Goal: Transaction & Acquisition: Purchase product/service

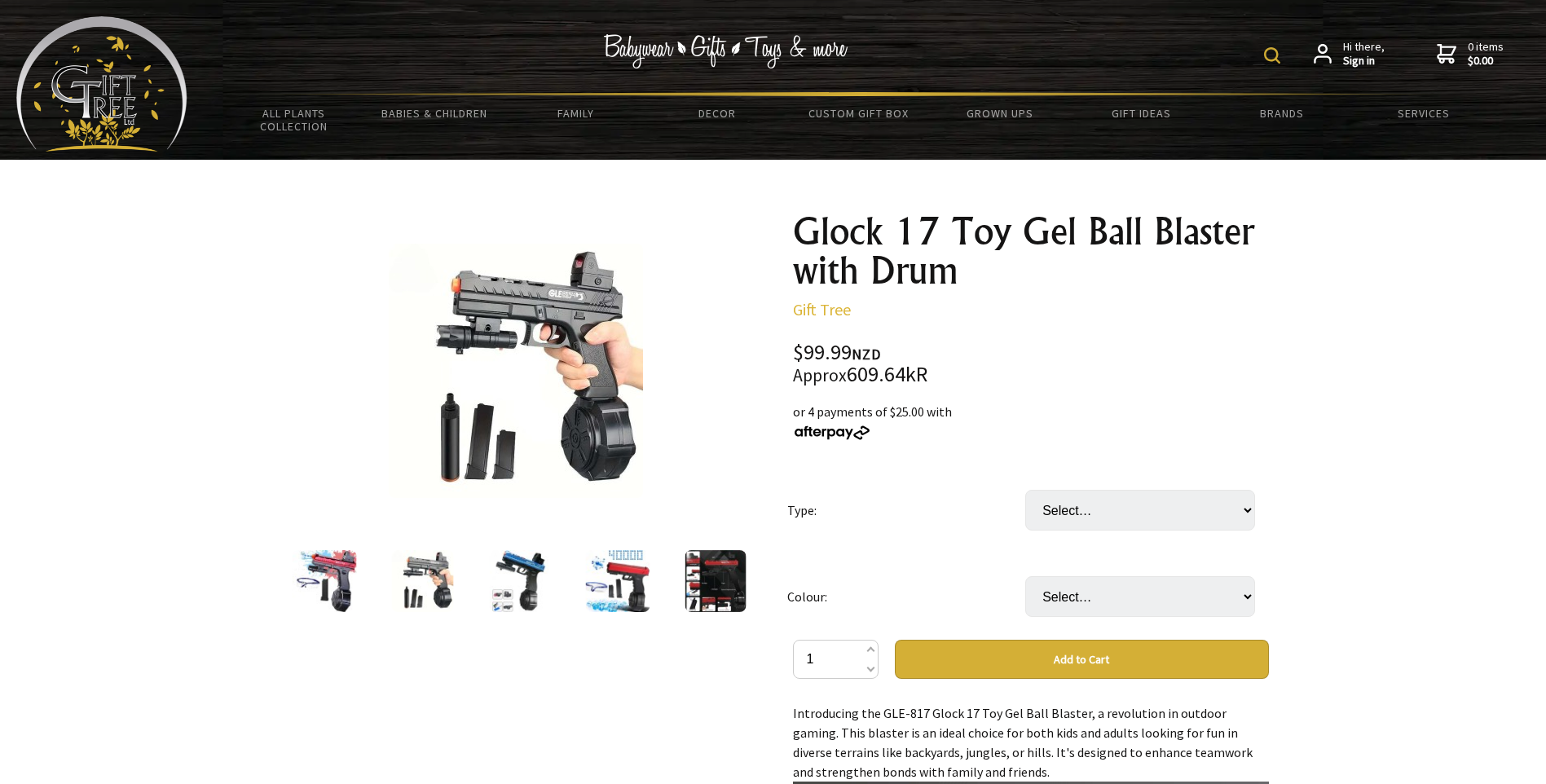
click at [611, 586] on div at bounding box center [617, 581] width 97 height 69
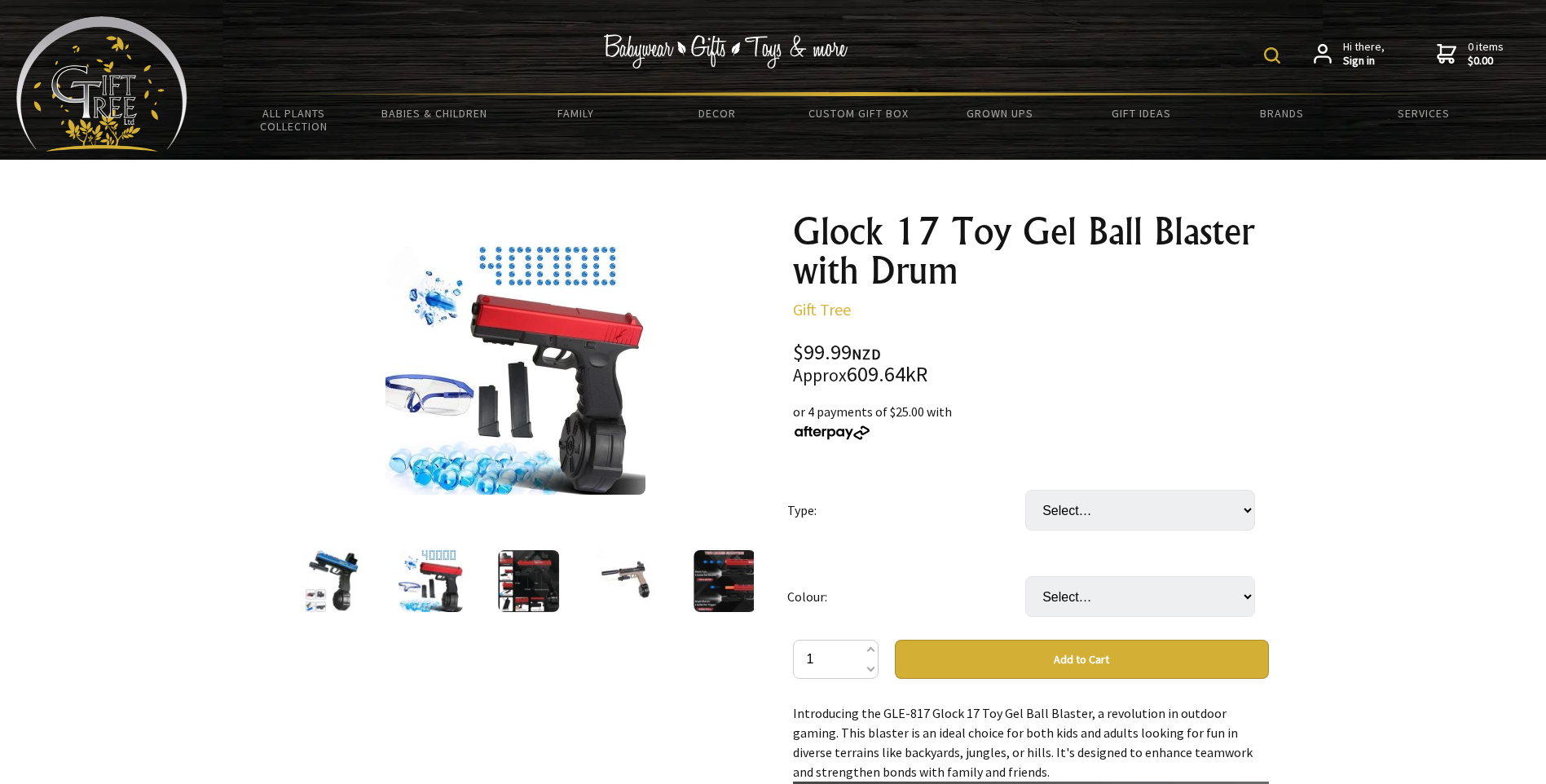
click at [619, 579] on img at bounding box center [626, 581] width 62 height 62
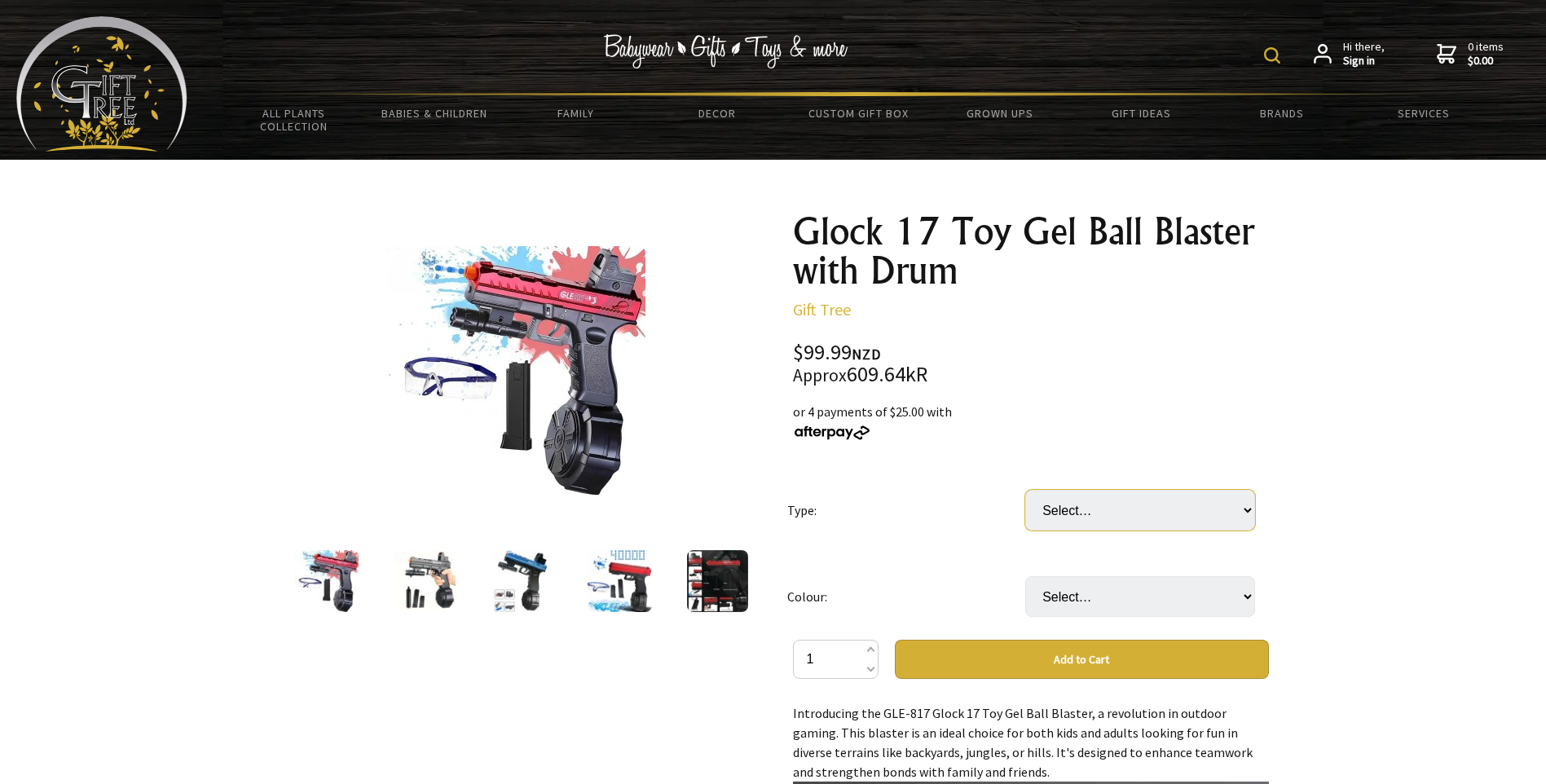
click at [1179, 508] on select "Select… Glock 17 Glock 817" at bounding box center [1140, 509] width 230 height 41
select select "Glock 817"
click at [1025, 489] on select "Select… Glock 17 Glock 817" at bounding box center [1140, 509] width 230 height 41
click at [1113, 593] on select "Select… Red Blue Black" at bounding box center [1140, 596] width 230 height 41
select select "Black"
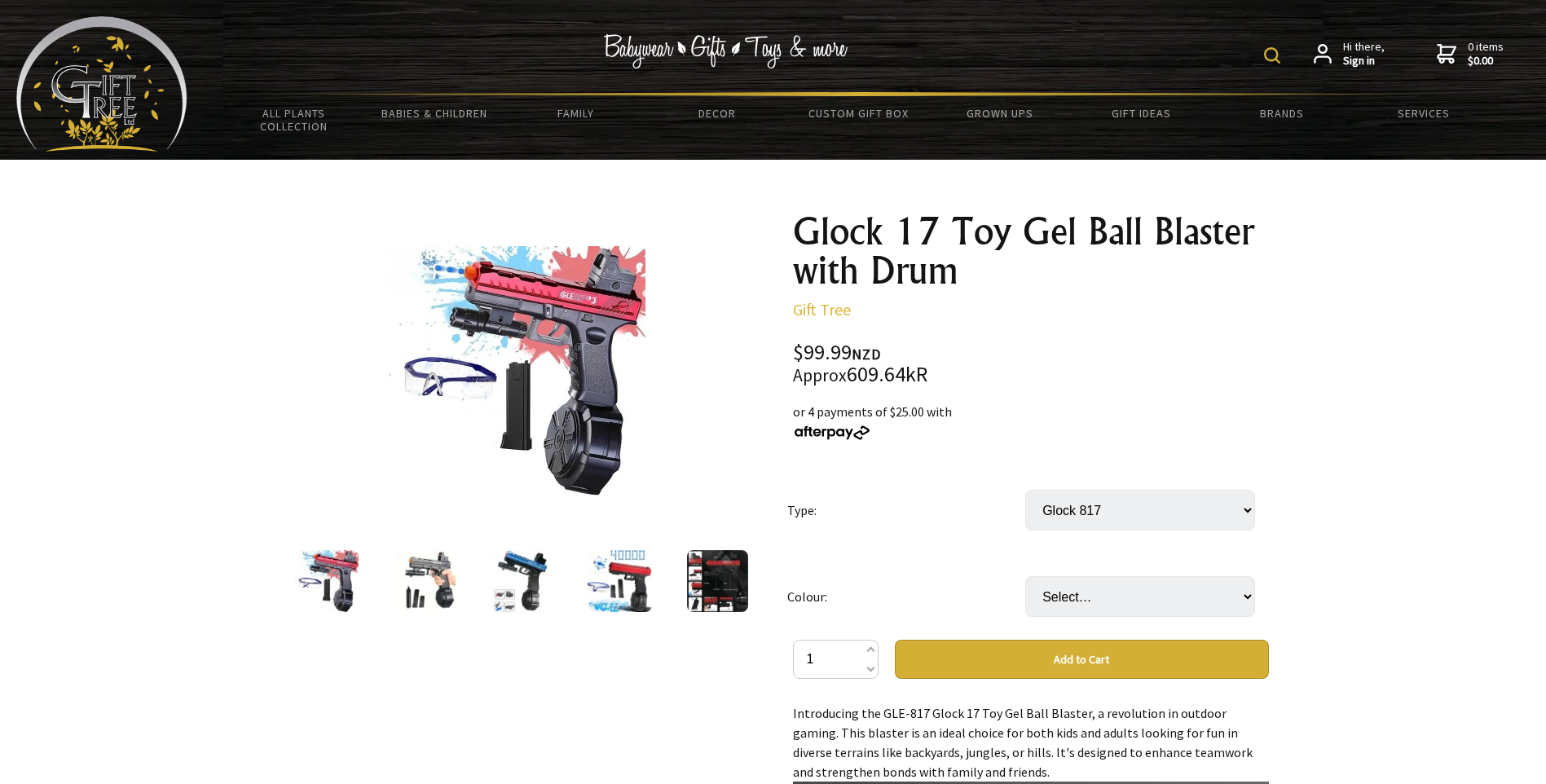
click at [1025, 576] on select "Select… Red Blue Black" at bounding box center [1140, 596] width 230 height 41
click at [1108, 601] on select "Select… Red Blue Black" at bounding box center [1140, 596] width 230 height 41
select select
click at [1025, 576] on select "Select… Red Blue Black" at bounding box center [1140, 596] width 230 height 41
click at [1096, 595] on select "Select… Red Blue Black" at bounding box center [1140, 596] width 230 height 41
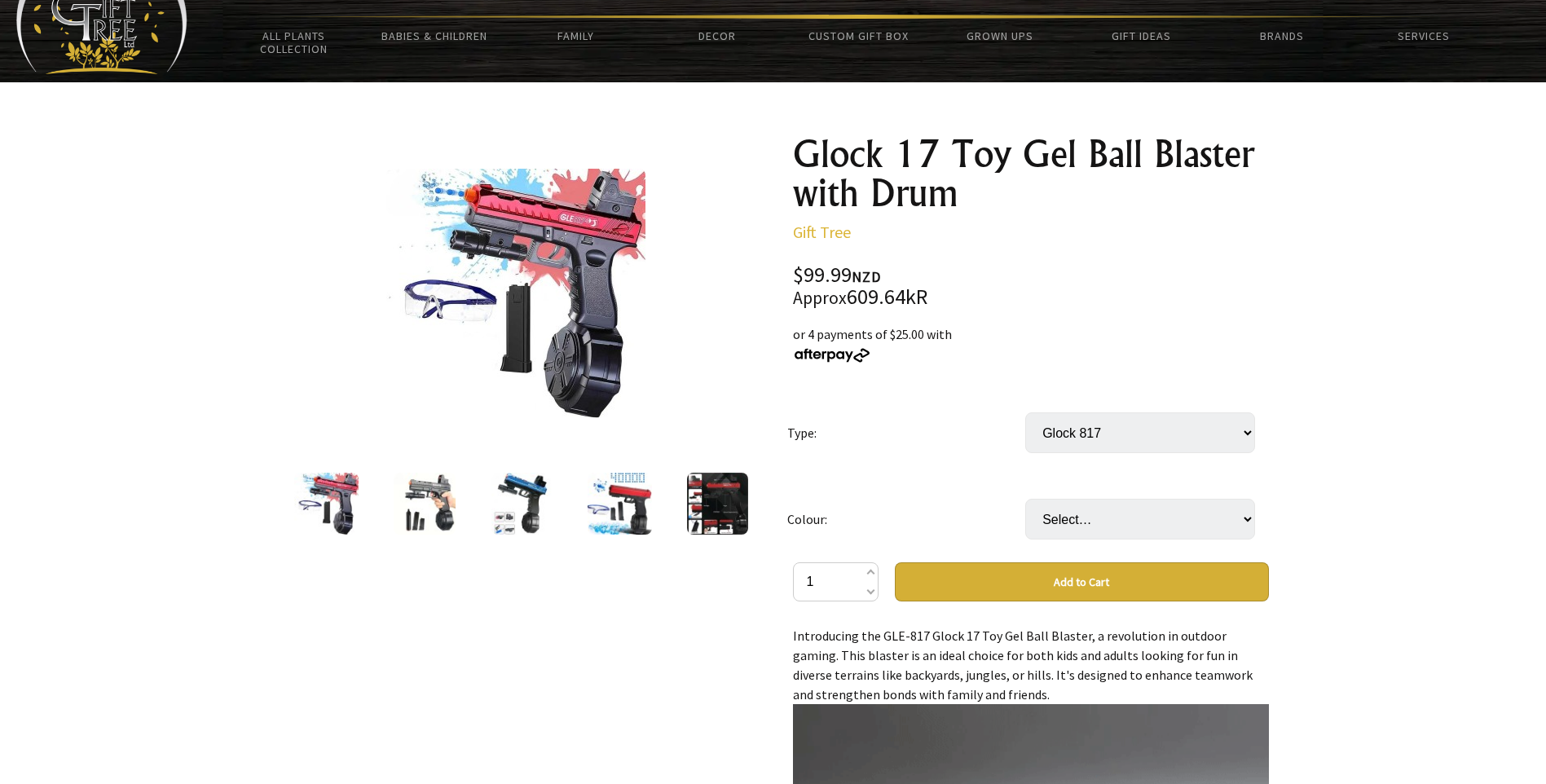
scroll to position [82, 0]
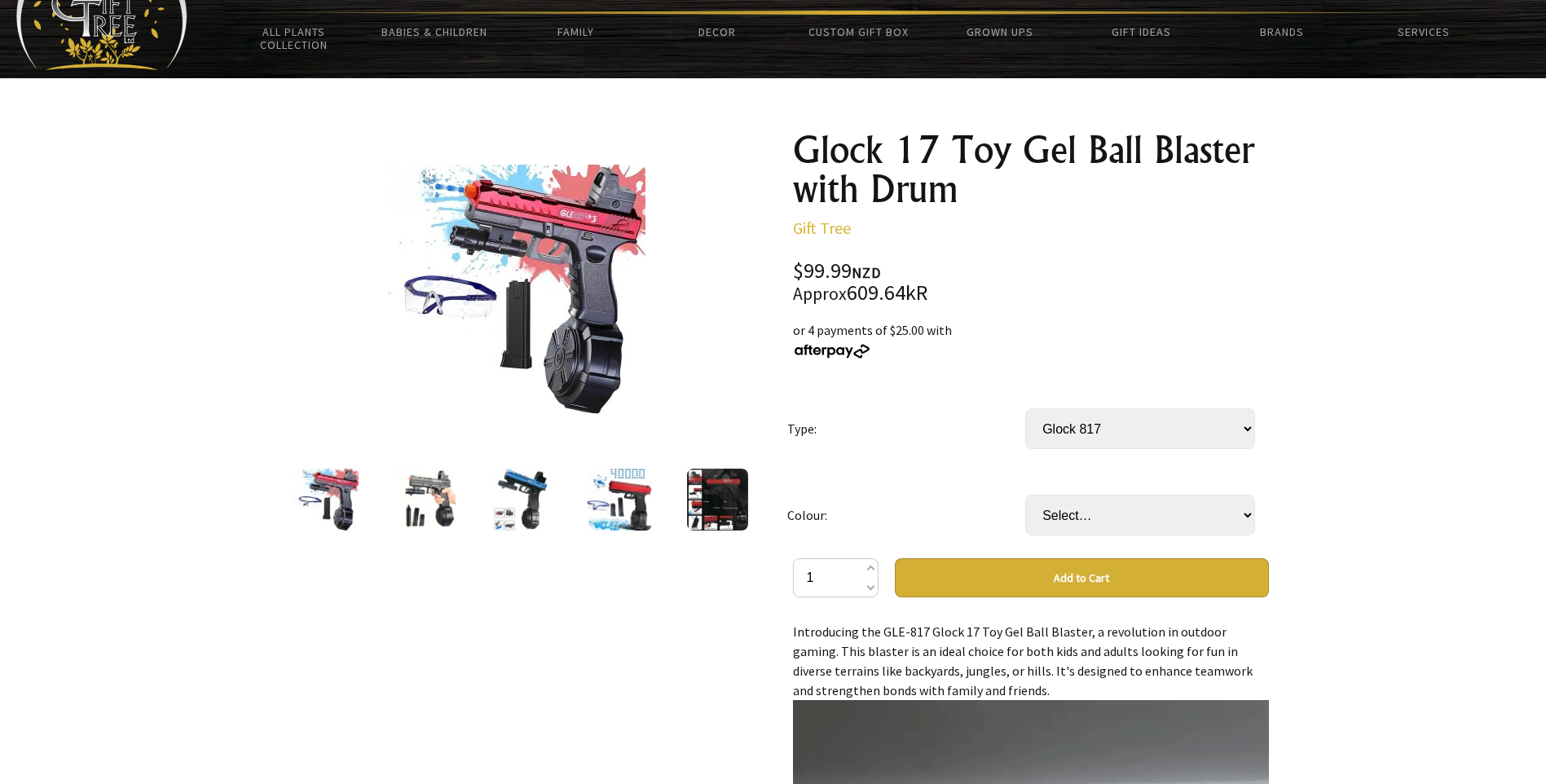
click at [1070, 522] on select "Select… Red Blue Black" at bounding box center [1140, 515] width 230 height 41
select select "Black"
click at [1025, 495] on select "Select… Red Blue Black" at bounding box center [1140, 515] width 230 height 41
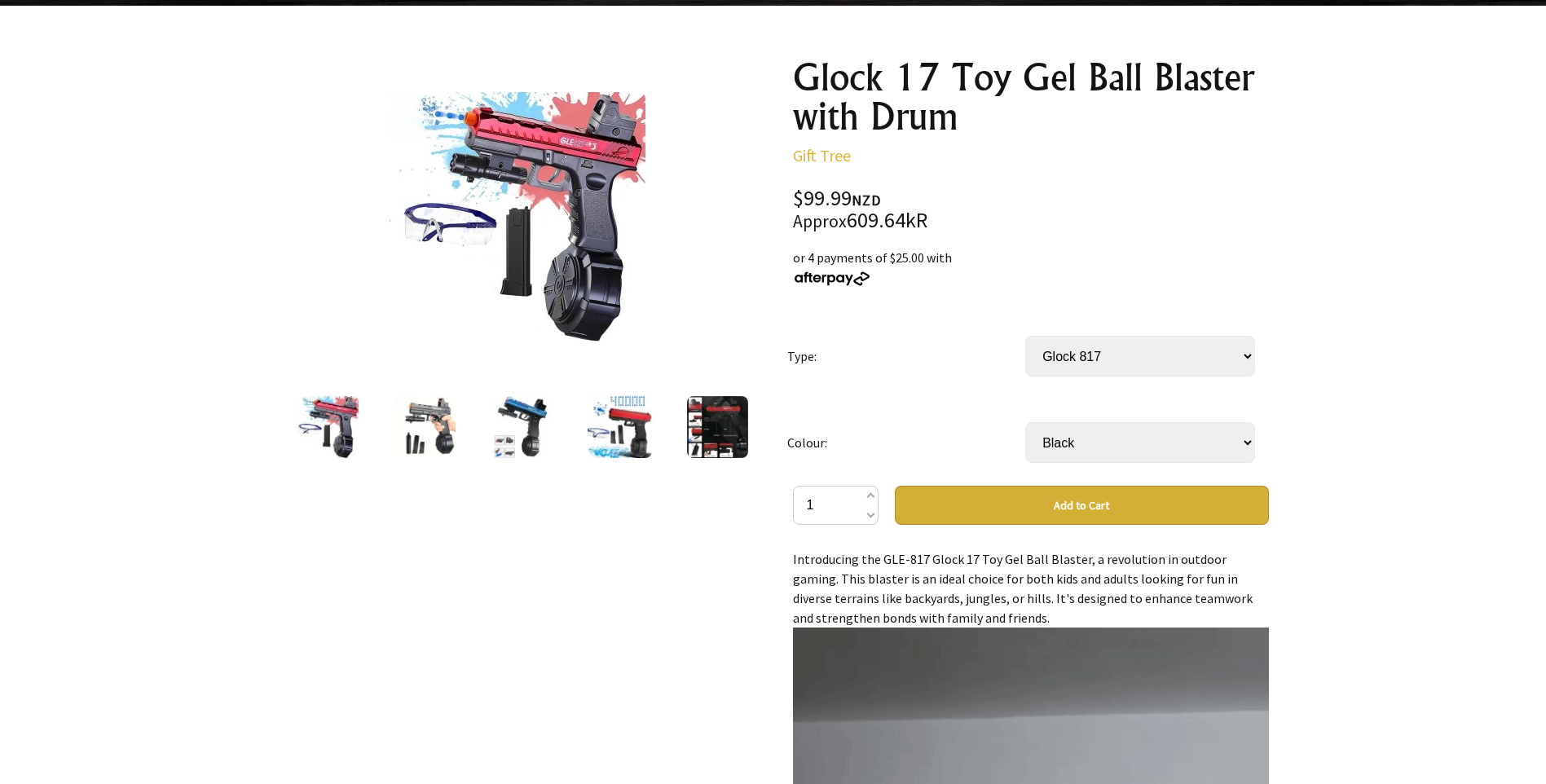
scroll to position [163, 0]
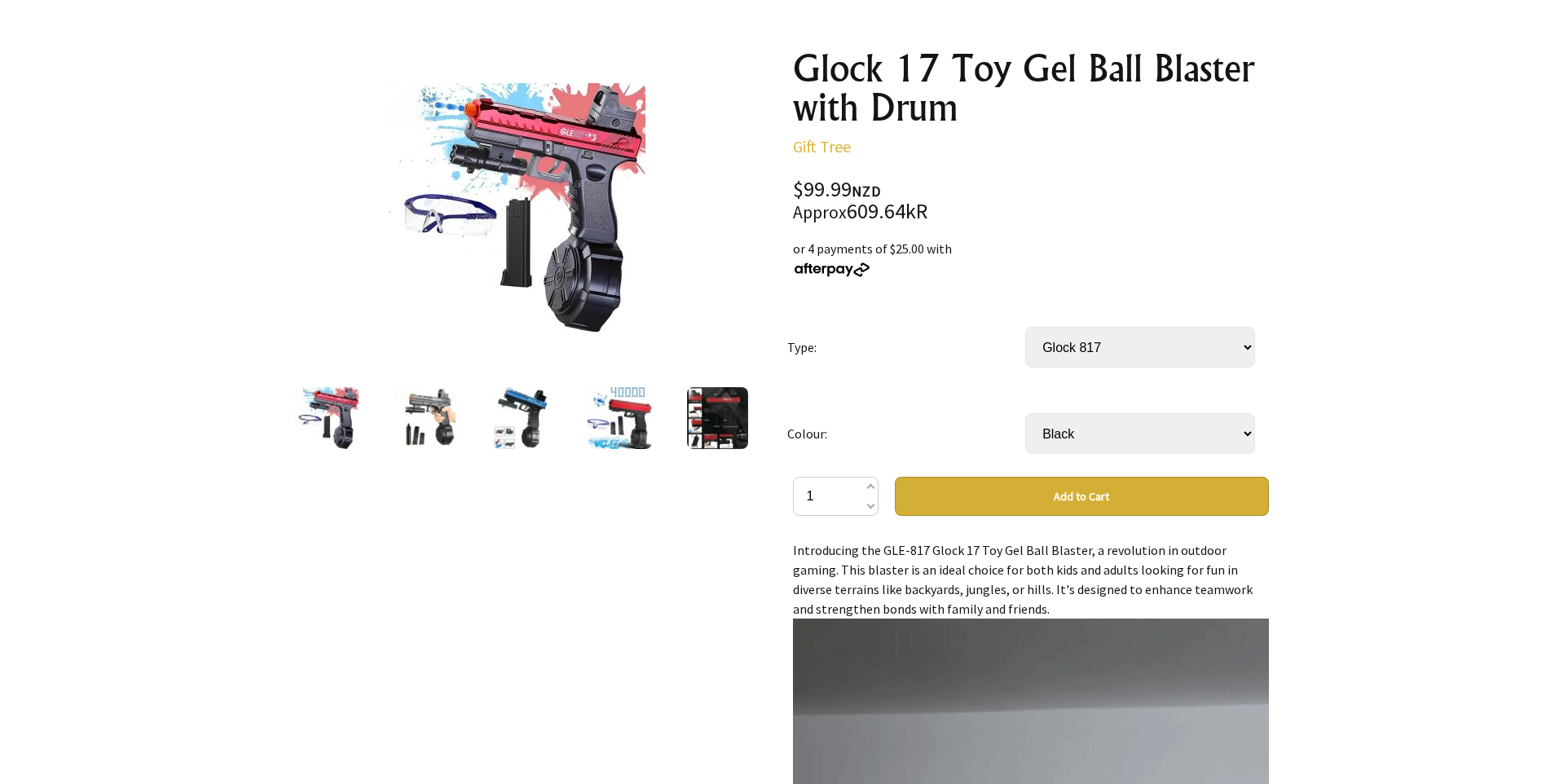
click at [461, 416] on div at bounding box center [424, 417] width 97 height 69
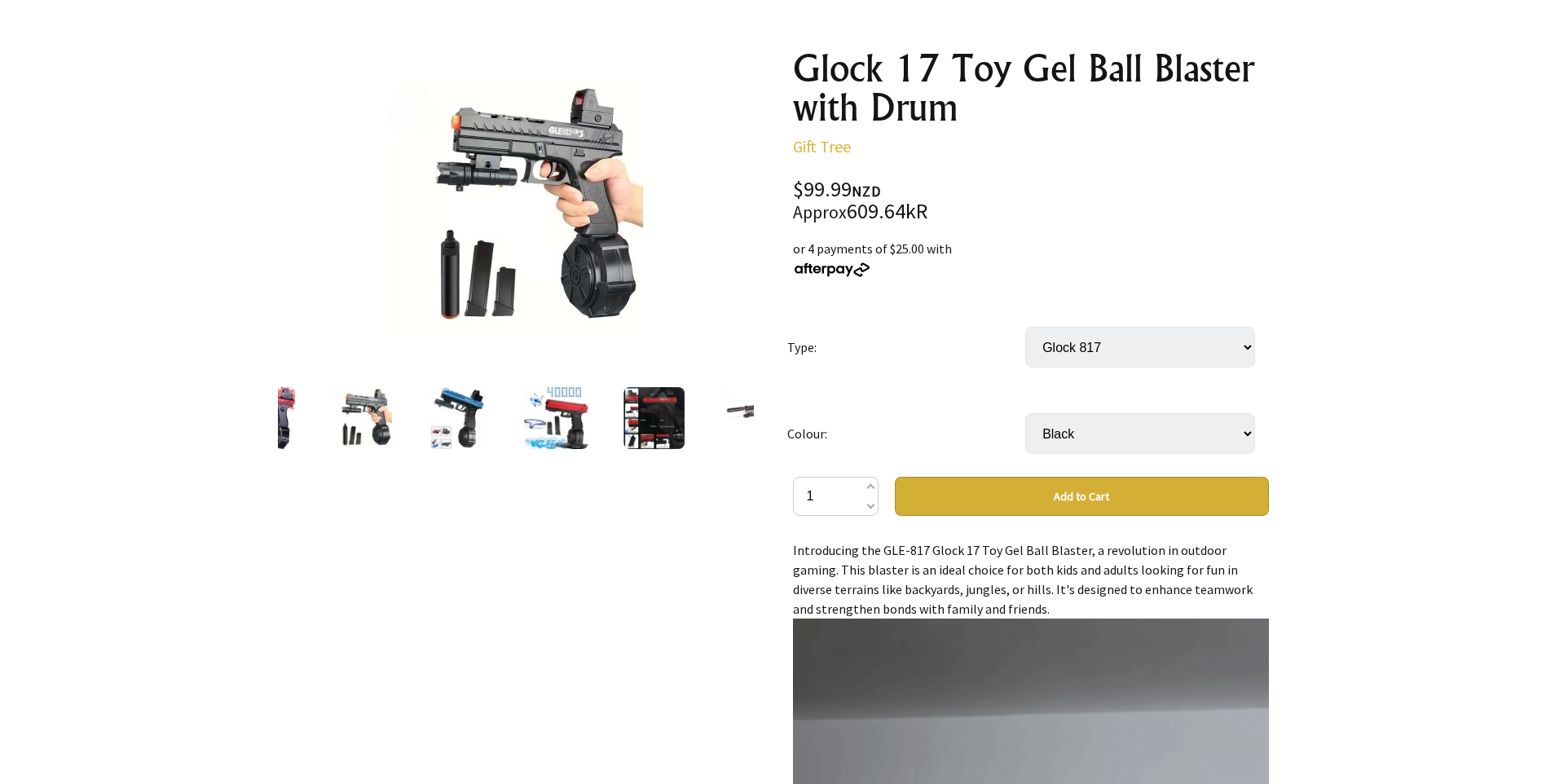
click at [590, 415] on div at bounding box center [556, 417] width 97 height 69
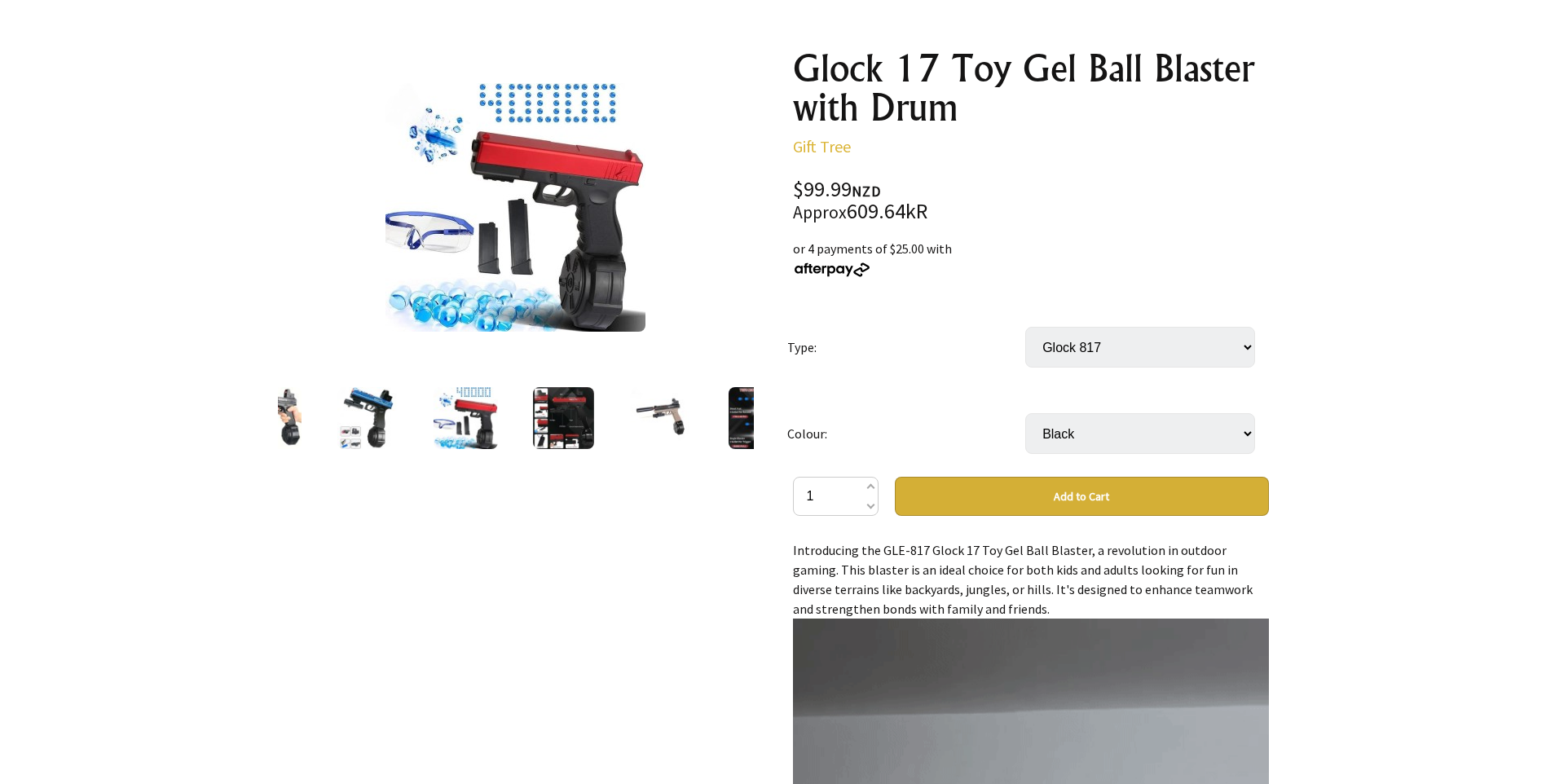
click at [605, 415] on div at bounding box center [458, 417] width 476 height 69
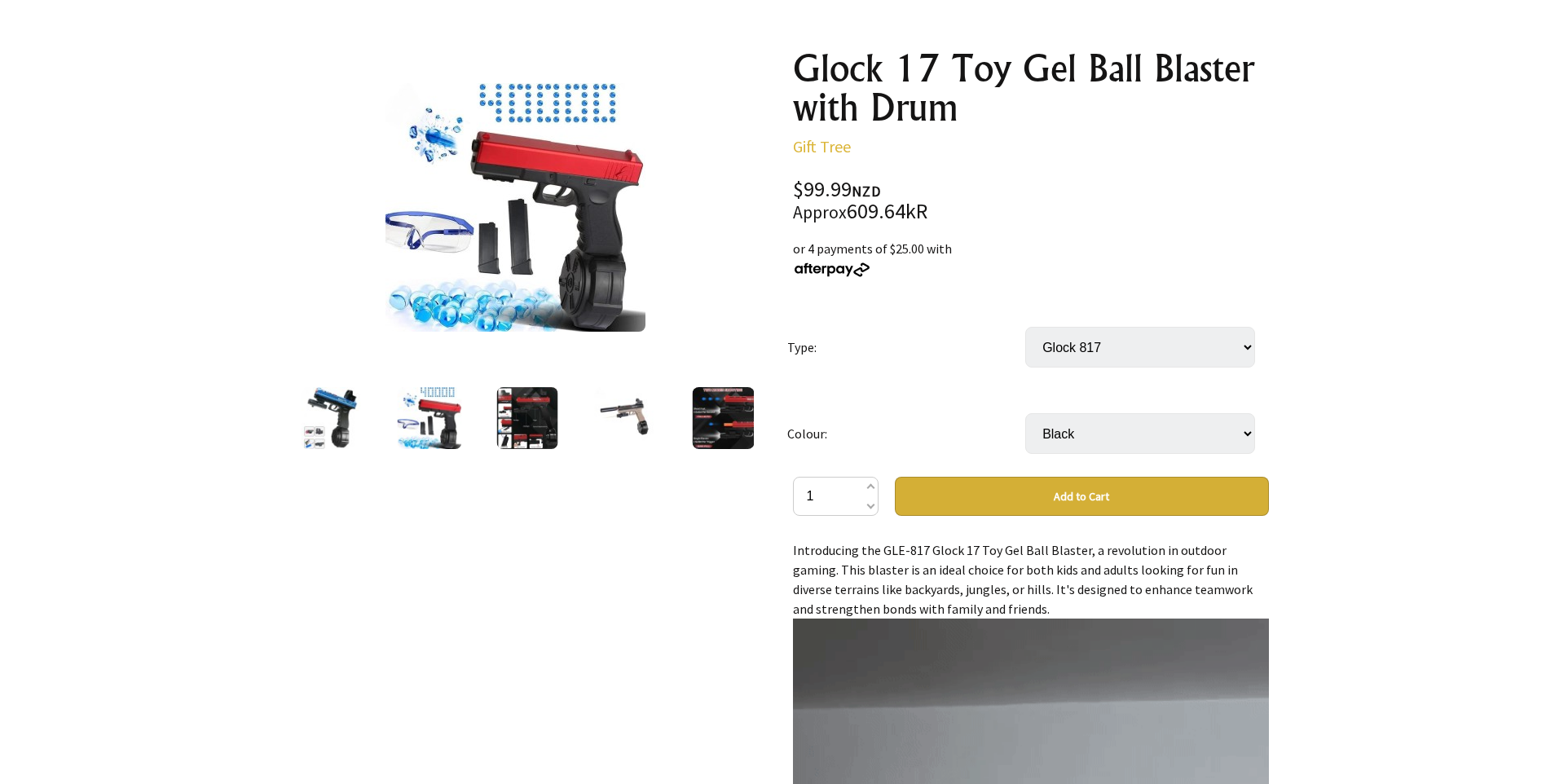
click at [608, 415] on img at bounding box center [624, 417] width 62 height 62
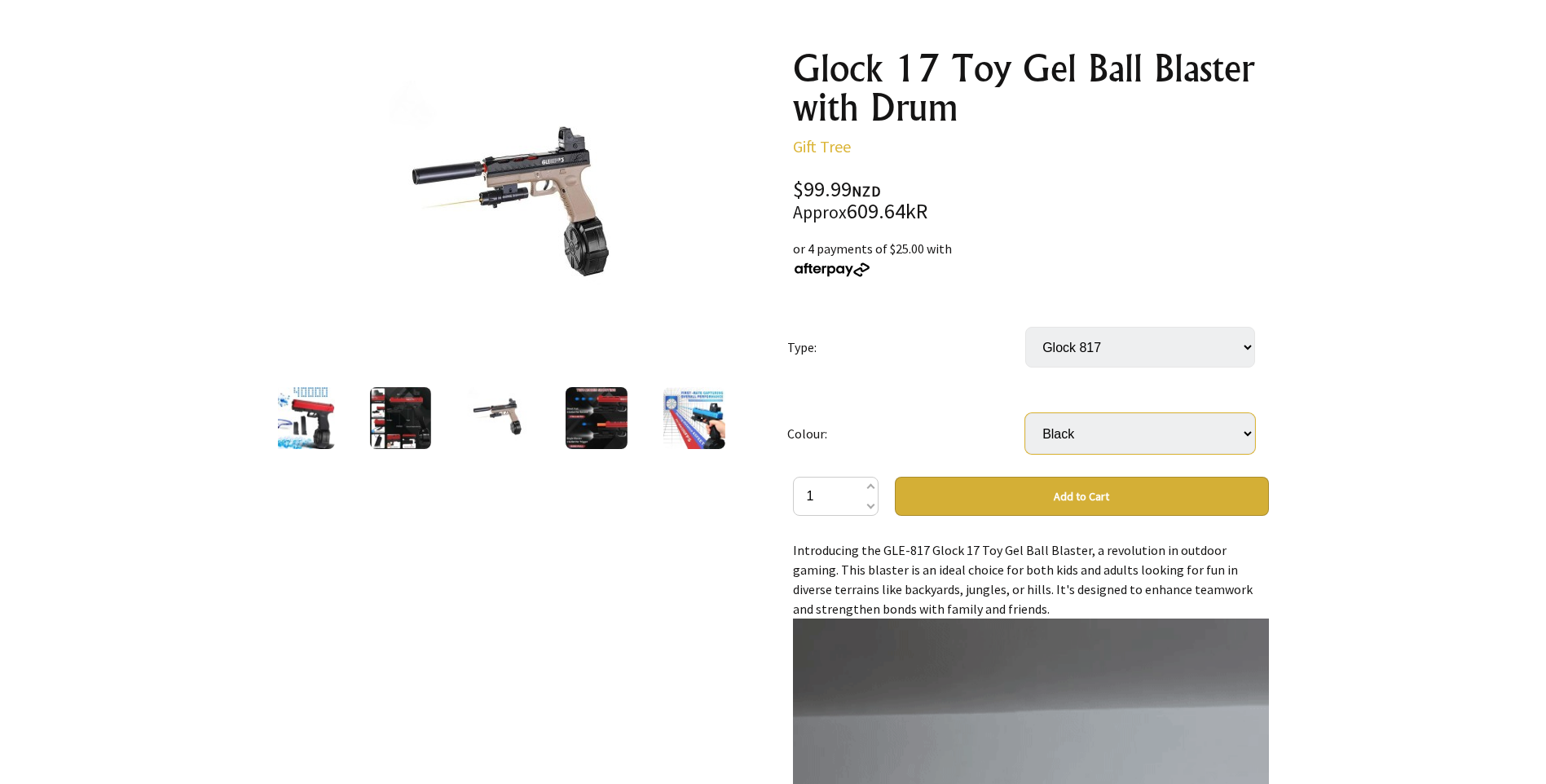
drag, startPoint x: 1070, startPoint y: 425, endPoint x: 1078, endPoint y: 432, distance: 10.6
click at [1073, 429] on select "Select… Red Blue Black" at bounding box center [1140, 433] width 230 height 41
click at [1025, 413] on select "Select… Red Blue Black" at bounding box center [1140, 433] width 230 height 41
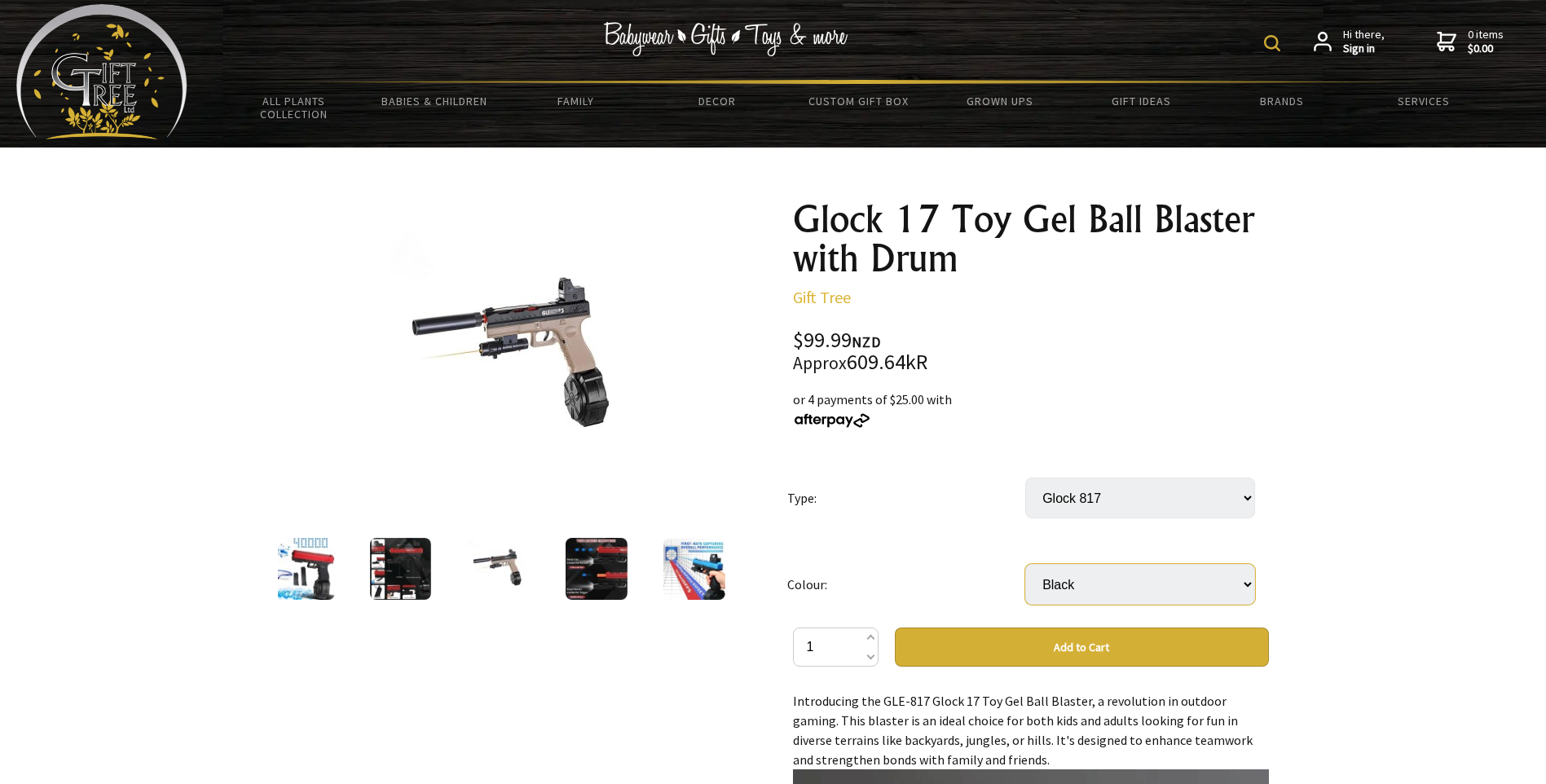
scroll to position [0, 0]
